Goal: Use online tool/utility: Utilize a website feature to perform a specific function

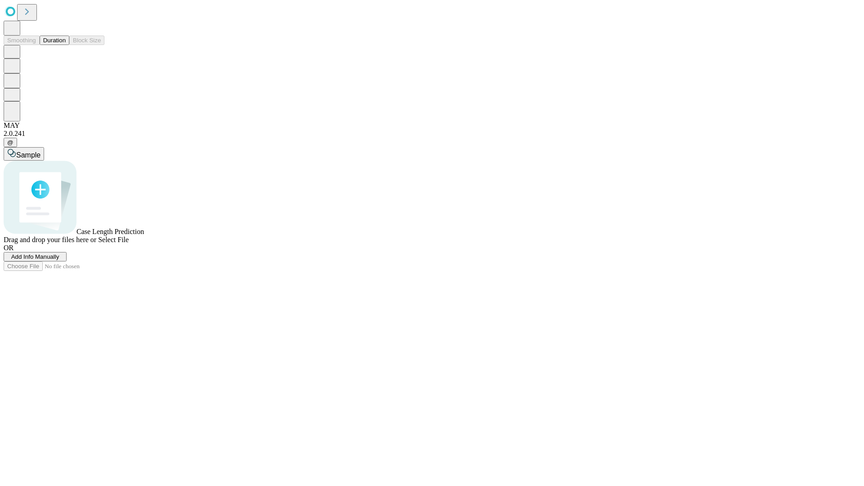
click at [66, 45] on button "Duration" at bounding box center [55, 40] width 30 height 9
click at [129, 243] on span "Select File" at bounding box center [113, 240] width 31 height 8
